Goal: Information Seeking & Learning: Compare options

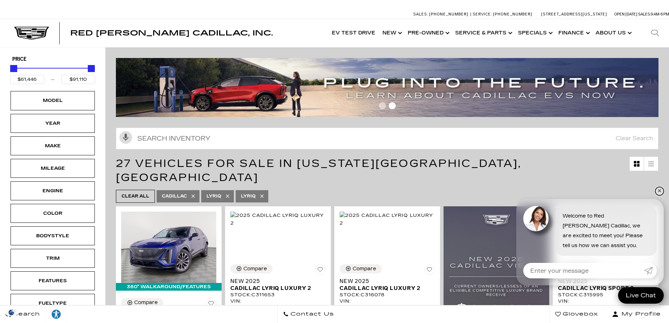
click at [659, 191] on link "✕" at bounding box center [659, 191] width 8 height 8
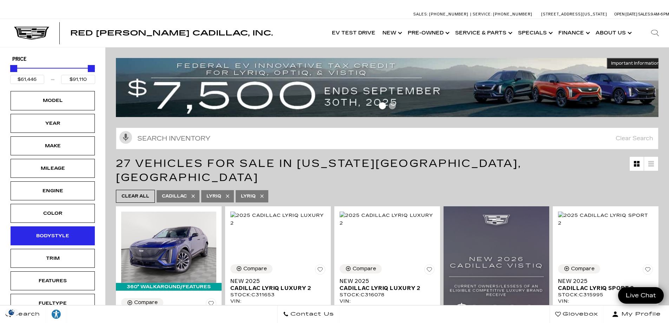
click at [60, 237] on div "Bodystyle" at bounding box center [52, 236] width 35 height 8
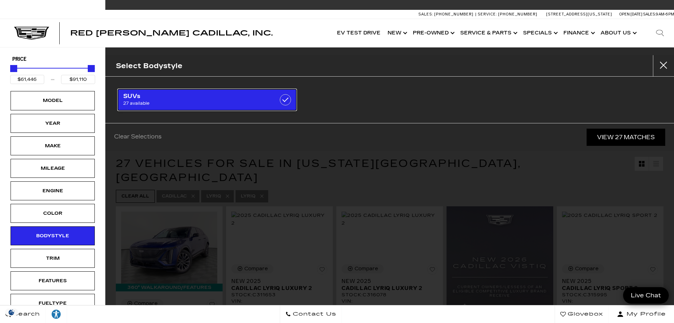
click at [283, 99] on label at bounding box center [285, 99] width 11 height 11
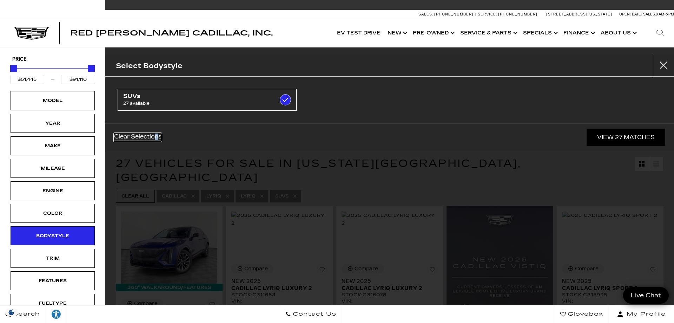
click at [157, 136] on link "Clear Selections" at bounding box center [137, 137] width 47 height 8
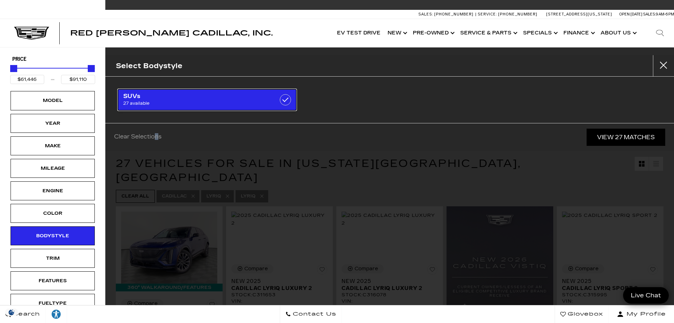
click at [283, 104] on label at bounding box center [285, 99] width 11 height 11
click at [285, 99] on label at bounding box center [285, 99] width 11 height 11
checkbox input "false"
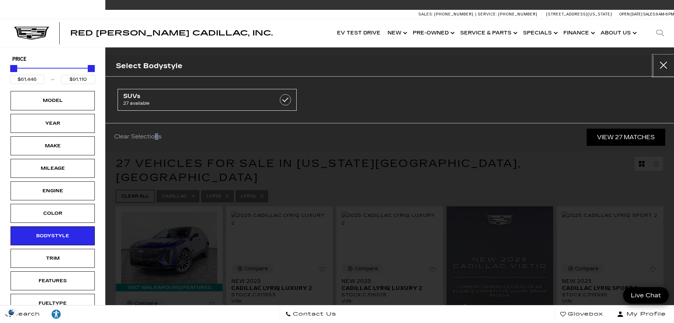
click at [661, 65] on button "close" at bounding box center [663, 65] width 21 height 21
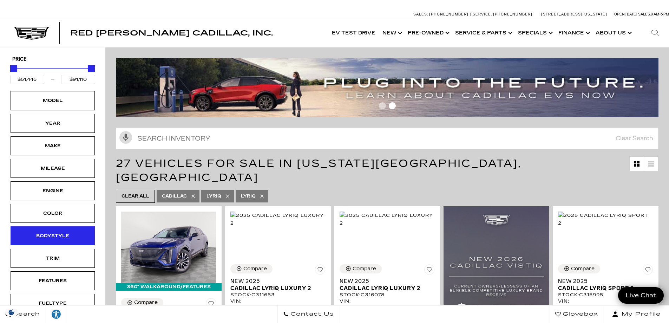
click at [60, 241] on div "Bodystyle" at bounding box center [53, 235] width 84 height 19
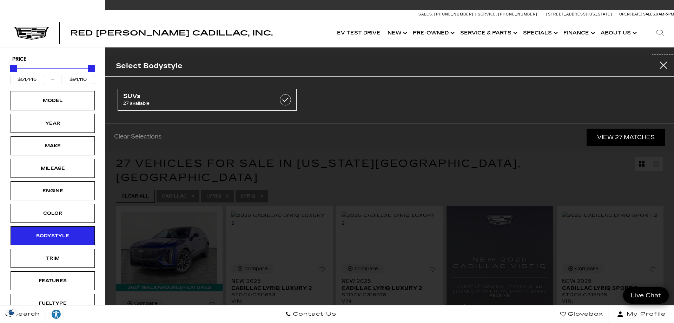
click at [658, 64] on button "Close" at bounding box center [663, 65] width 21 height 21
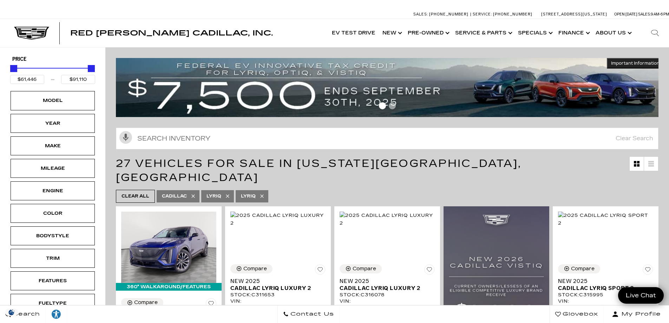
click at [261, 194] on icon at bounding box center [261, 195] width 3 height 3
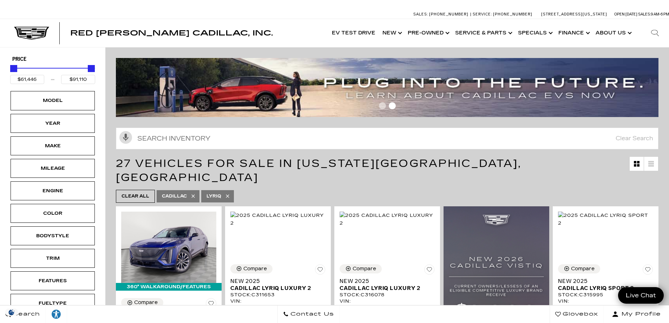
click at [227, 193] on icon at bounding box center [228, 196] width 6 height 6
type input "$46,674"
type input "$179,434"
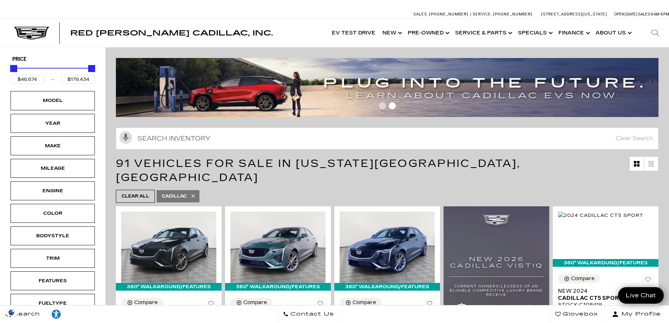
drag, startPoint x: 194, startPoint y: 183, endPoint x: 270, endPoint y: 178, distance: 76.1
click at [270, 188] on ul "Clear All Cadillac" at bounding box center [387, 196] width 543 height 17
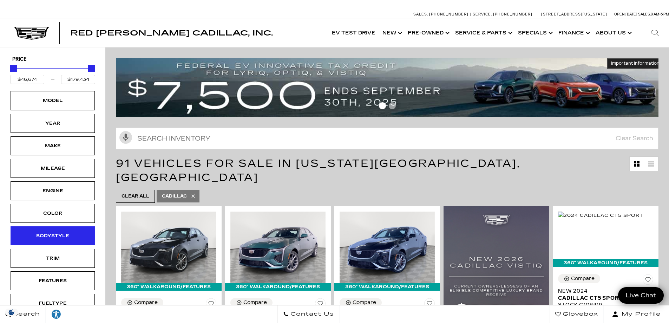
click at [56, 230] on div "Bodystyle" at bounding box center [53, 235] width 84 height 19
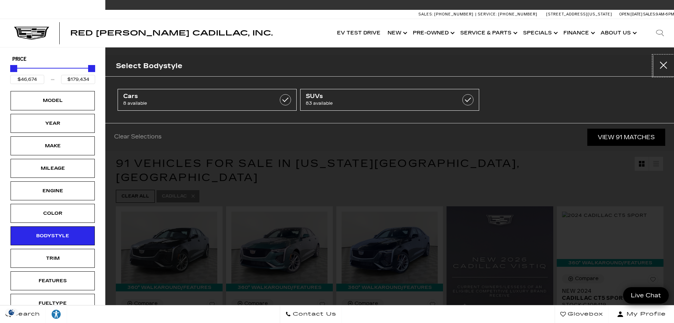
click at [664, 65] on button "Close" at bounding box center [663, 65] width 21 height 21
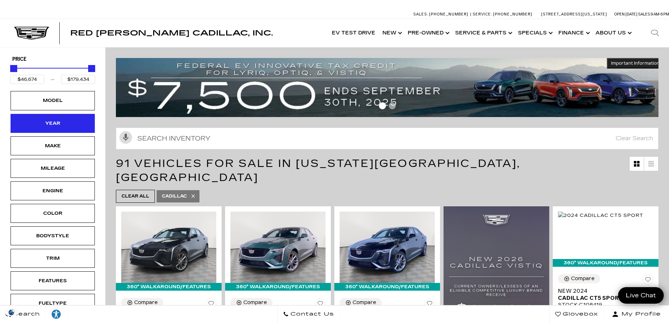
click at [48, 129] on div "Year" at bounding box center [53, 123] width 84 height 19
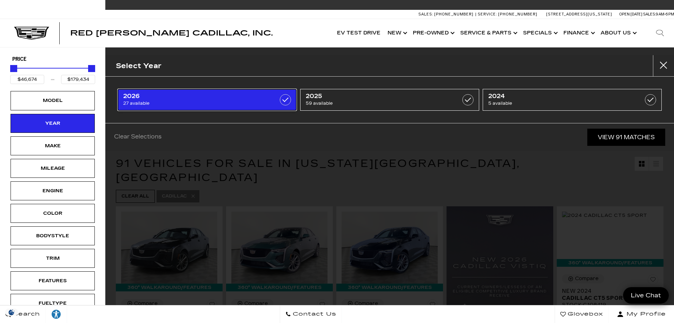
click at [181, 104] on span "27 available" at bounding box center [194, 103] width 143 height 7
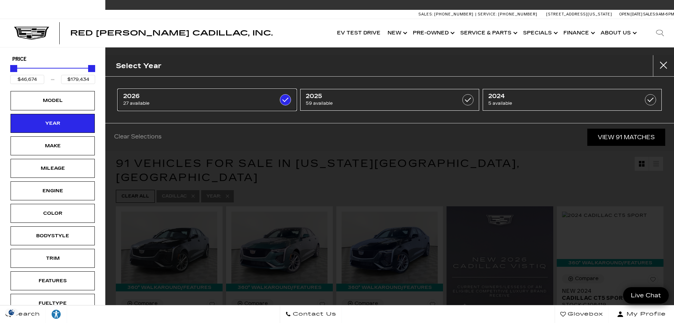
type input "$80,990"
type input "$158,810"
checkbox input "true"
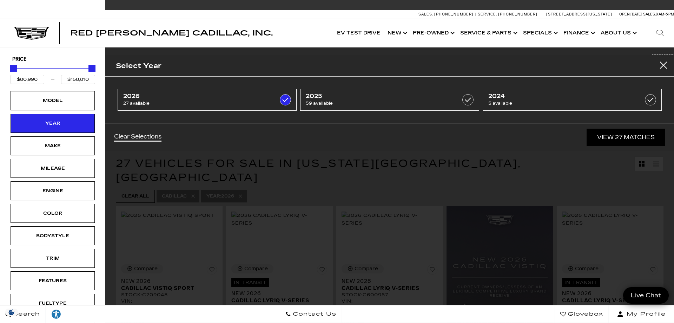
click at [666, 63] on button "Close" at bounding box center [663, 65] width 21 height 21
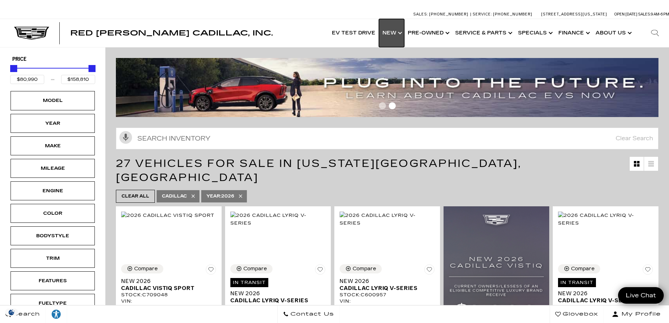
click at [398, 31] on link "Show New" at bounding box center [391, 33] width 25 height 28
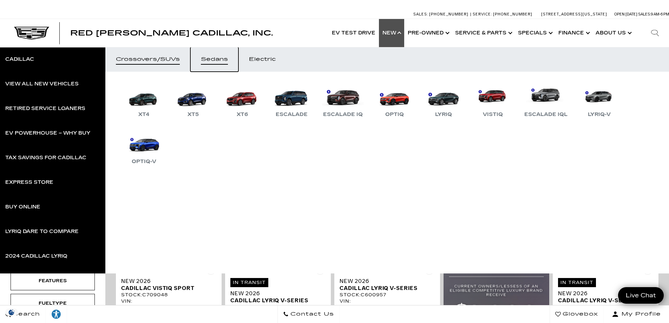
click at [226, 57] on div "Sedans" at bounding box center [214, 59] width 27 height 5
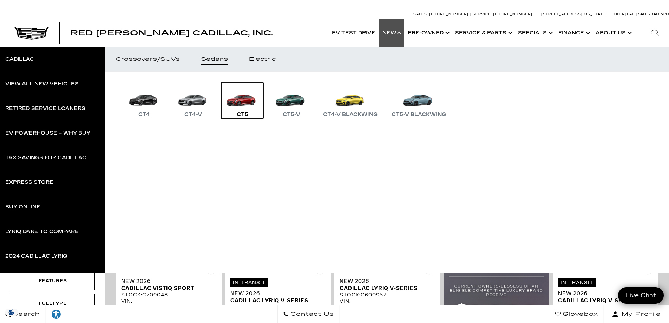
click at [238, 100] on link "CT5" at bounding box center [242, 100] width 42 height 37
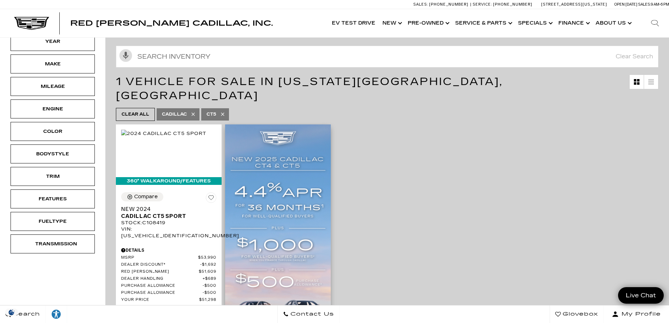
scroll to position [70, 0]
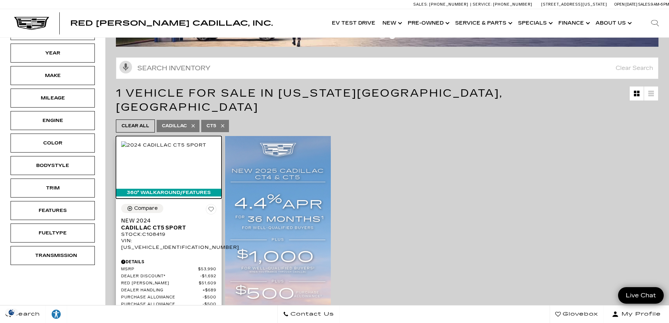
click at [190, 149] on img at bounding box center [163, 145] width 85 height 8
